Goal: Task Accomplishment & Management: Manage account settings

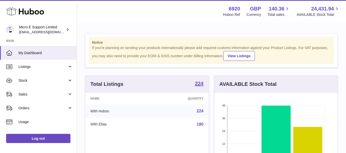
scroll to position [80, 123]
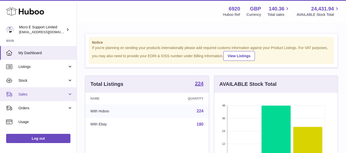
click at [53, 100] on link "Sales" at bounding box center [38, 95] width 77 height 14
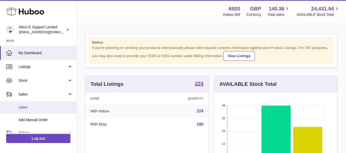
click at [28, 111] on link "Sales" at bounding box center [38, 107] width 77 height 13
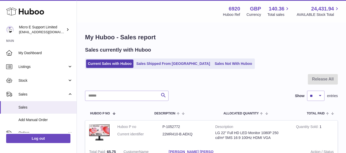
click at [255, 77] on div at bounding box center [211, 82] width 253 height 17
click at [213, 63] on link "Sales Not With Huboo" at bounding box center [233, 64] width 41 height 8
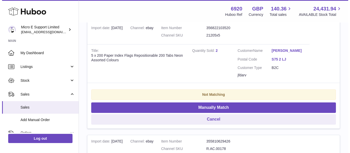
scroll to position [111, 0]
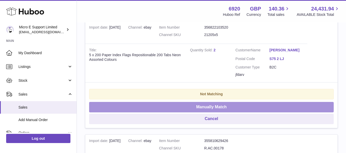
click at [217, 109] on button "Manually Match" at bounding box center [211, 107] width 244 height 10
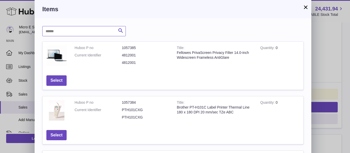
click at [96, 32] on input "text" at bounding box center [83, 31] width 83 height 10
type input "******"
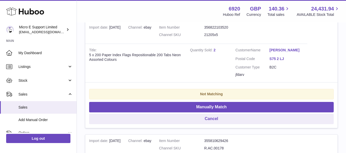
scroll to position [0, 0]
click at [214, 50] on link "2" at bounding box center [214, 50] width 2 height 4
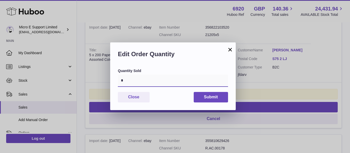
click at [151, 81] on input "*" at bounding box center [173, 81] width 110 height 12
type input "**"
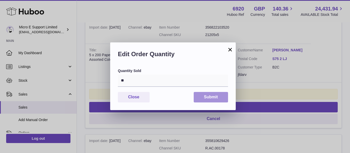
click at [213, 97] on button "Submit" at bounding box center [210, 97] width 34 height 10
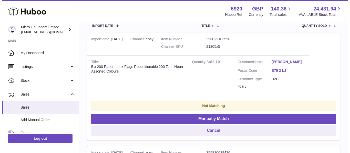
scroll to position [99, 0]
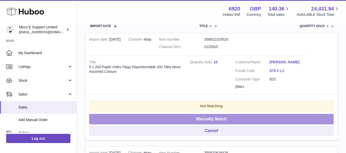
click at [217, 118] on button "Manually Match" at bounding box center [211, 119] width 244 height 10
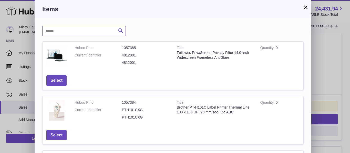
click at [82, 32] on input "text" at bounding box center [83, 31] width 83 height 10
type input "******"
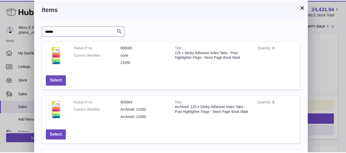
scroll to position [76, 0]
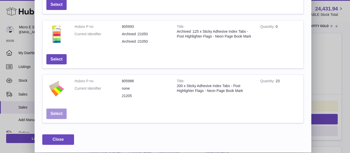
click at [60, 113] on button "Select" at bounding box center [56, 114] width 20 height 10
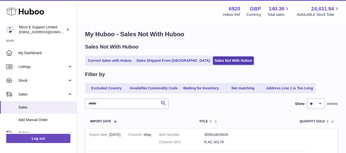
scroll to position [0, 0]
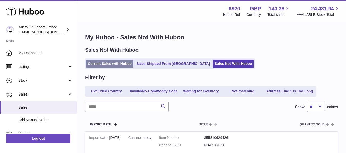
click at [117, 64] on link "Current Sales with Huboo" at bounding box center [109, 64] width 47 height 8
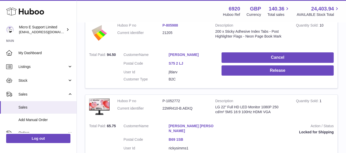
scroll to position [103, 0]
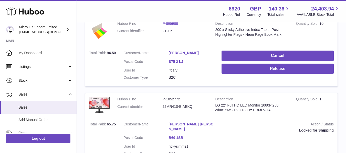
click at [112, 52] on span "94.50" at bounding box center [111, 53] width 9 height 4
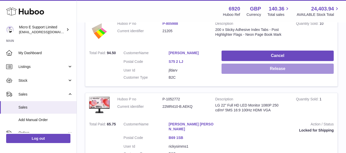
click at [255, 68] on button "Release" at bounding box center [277, 69] width 112 height 10
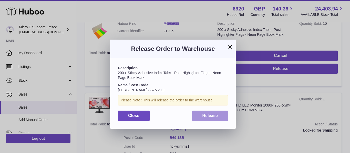
click at [212, 119] on button "Release" at bounding box center [210, 116] width 36 height 10
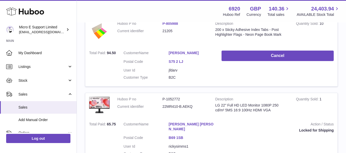
scroll to position [0, 0]
